Goal: Transaction & Acquisition: Purchase product/service

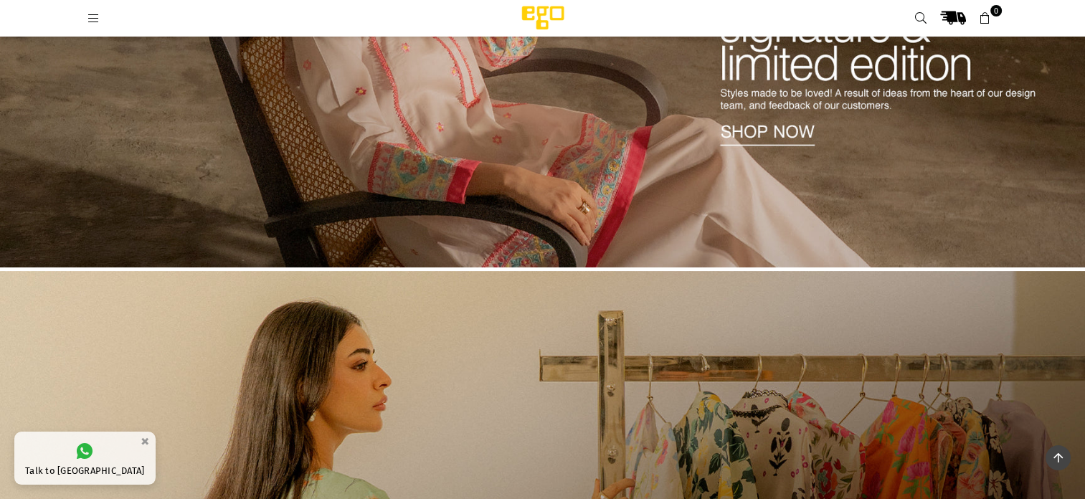
scroll to position [208, 0]
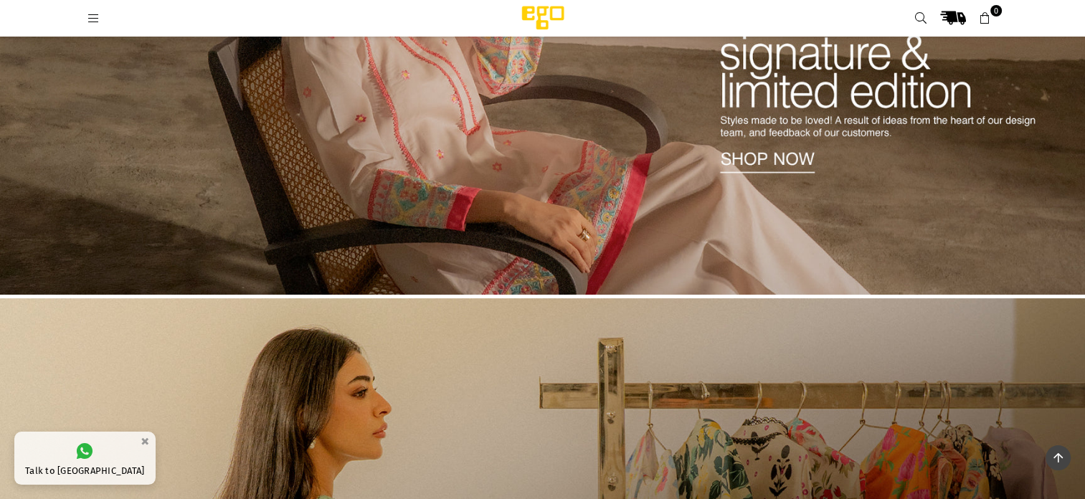
click at [93, 21] on icon at bounding box center [94, 18] width 13 height 13
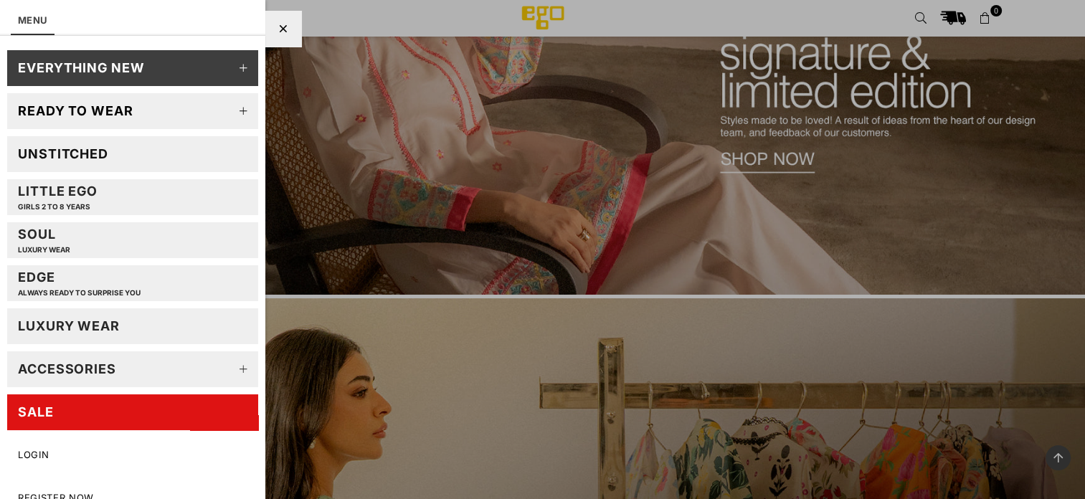
click at [112, 410] on link "SALE" at bounding box center [132, 413] width 251 height 36
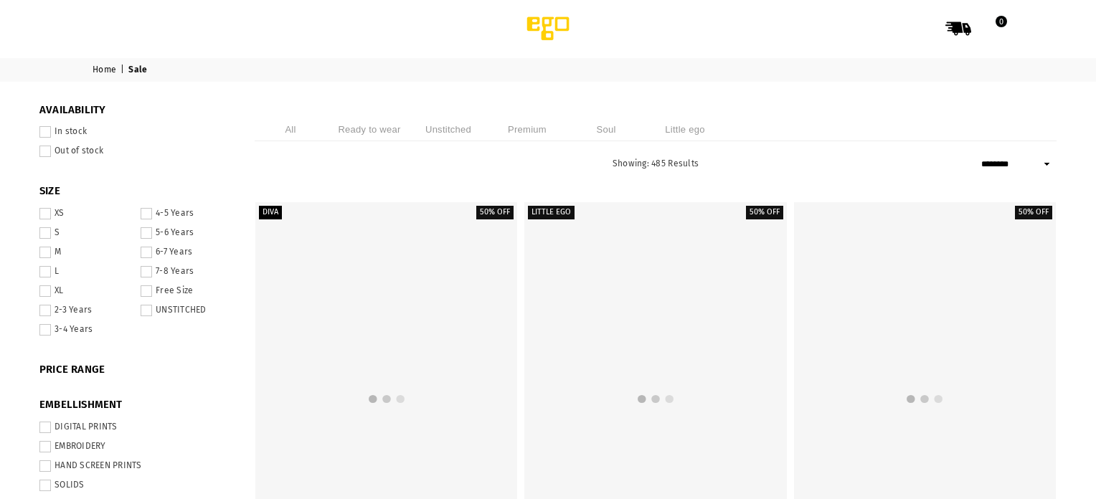
select select "******"
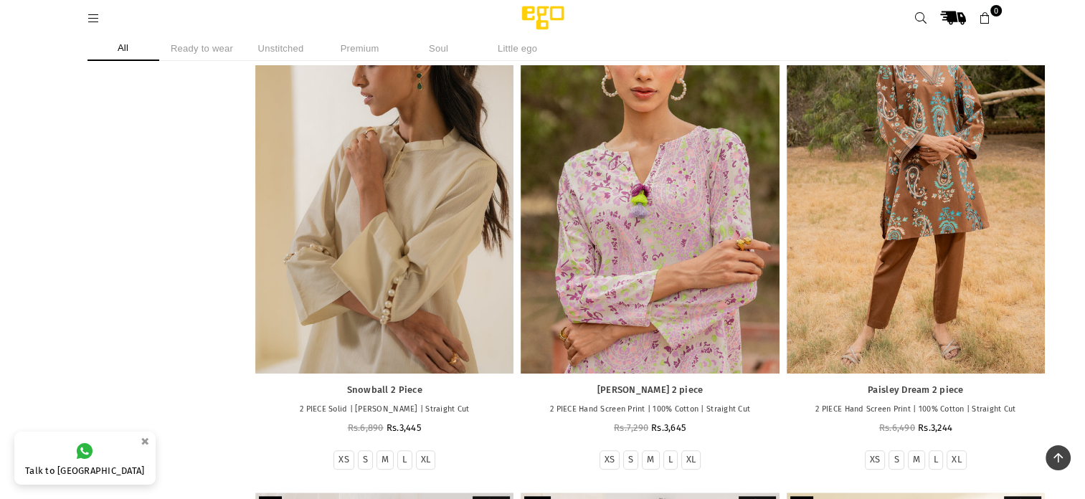
scroll to position [1154, 0]
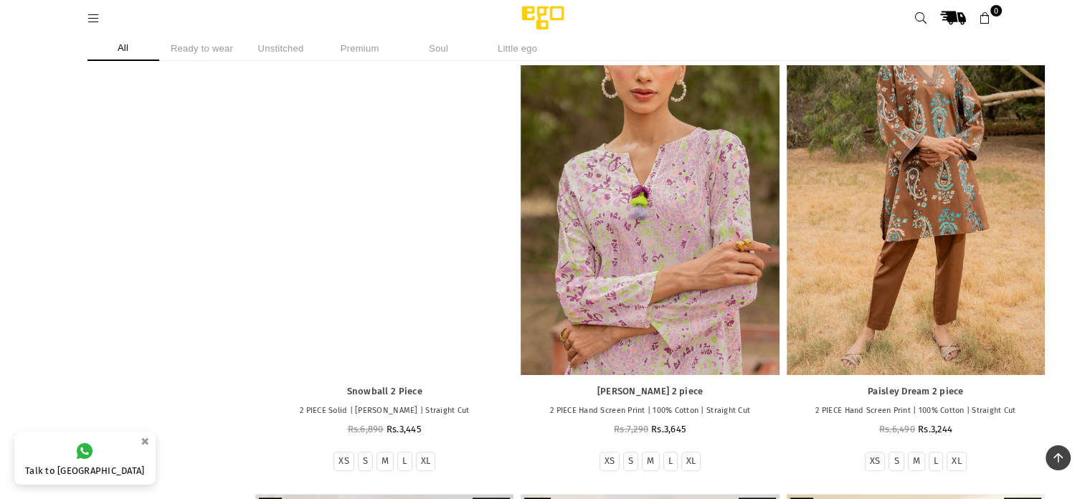
click at [457, 230] on div at bounding box center [384, 181] width 258 height 387
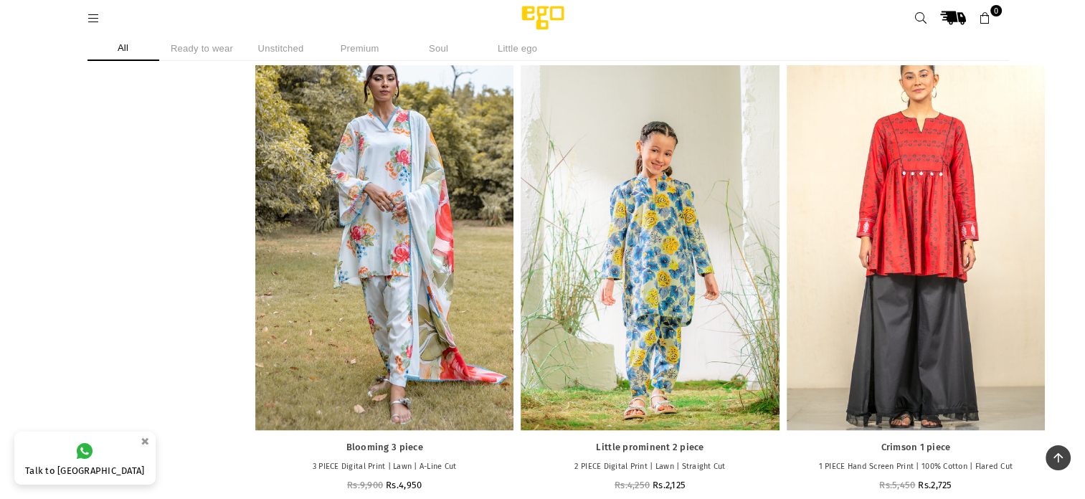
scroll to position [2625, 0]
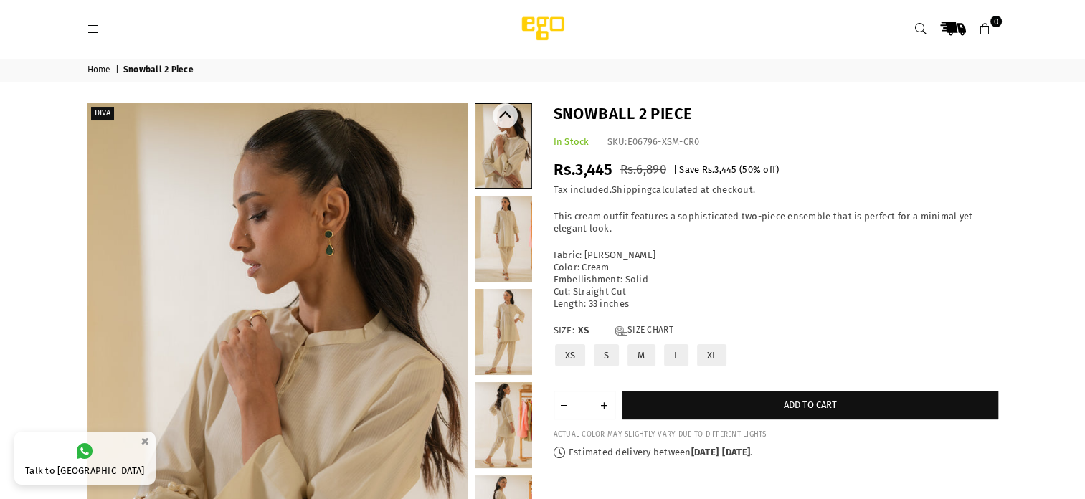
click at [509, 225] on link at bounding box center [503, 239] width 57 height 86
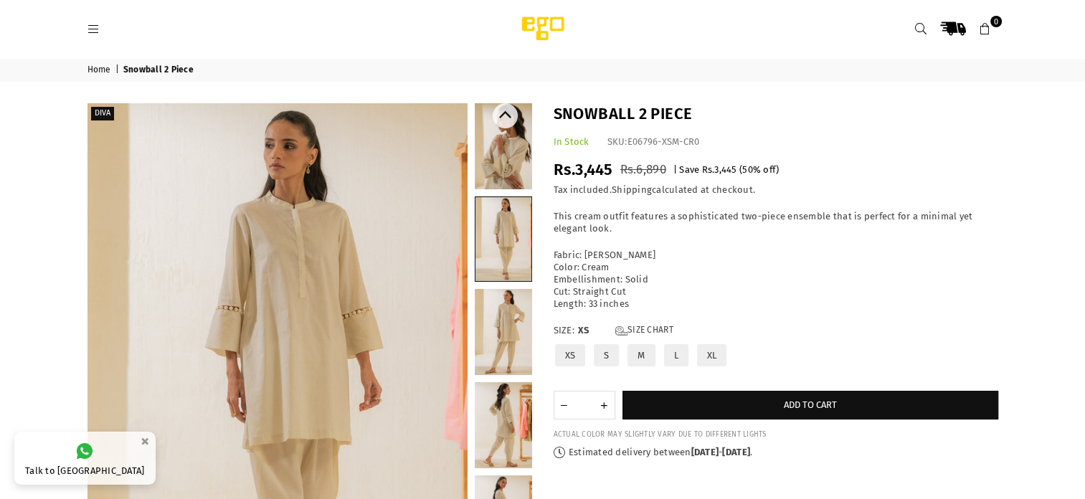
click at [519, 326] on link at bounding box center [503, 332] width 57 height 86
